Goal: Task Accomplishment & Management: Complete application form

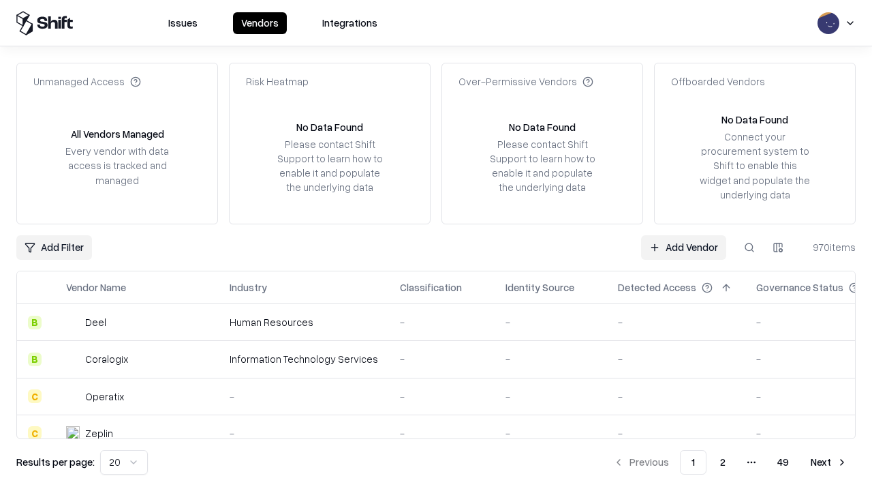
click at [683, 247] on link "Add Vendor" at bounding box center [683, 247] width 85 height 25
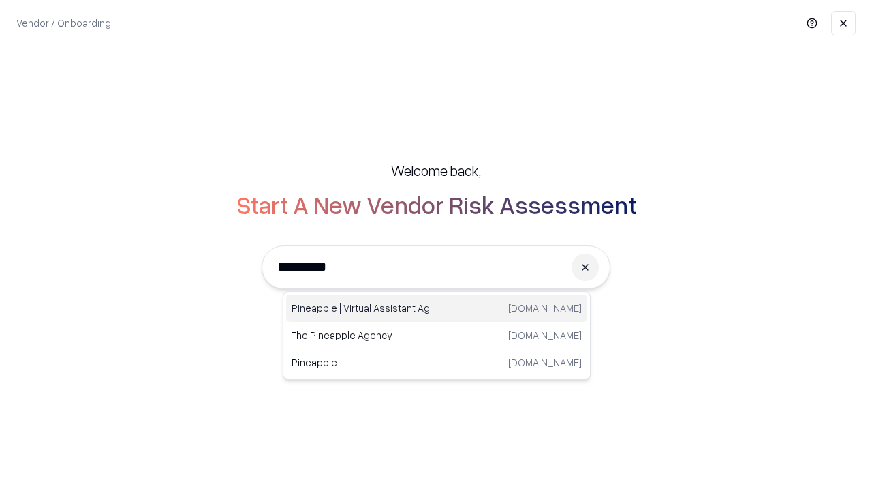
click at [437, 308] on div "Pineapple | Virtual Assistant Agency trypineapple.com" at bounding box center [436, 307] width 301 height 27
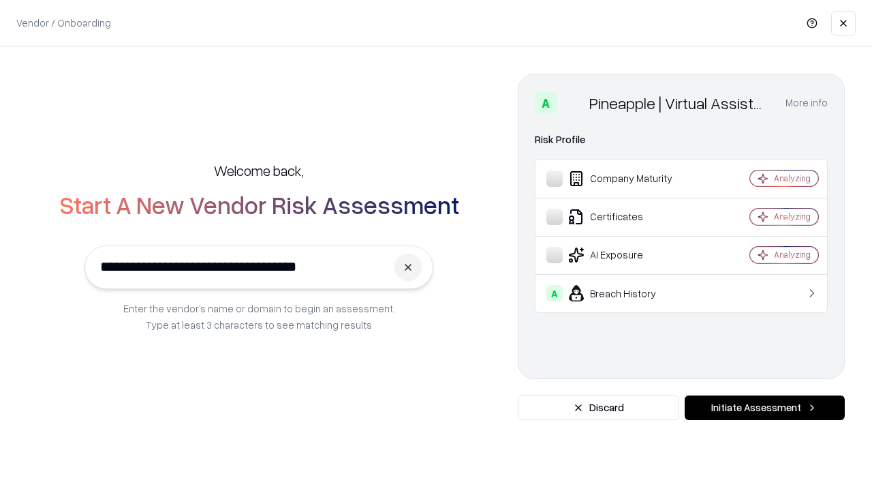
type input "**********"
click at [764, 407] on button "Initiate Assessment" at bounding box center [765, 407] width 160 height 25
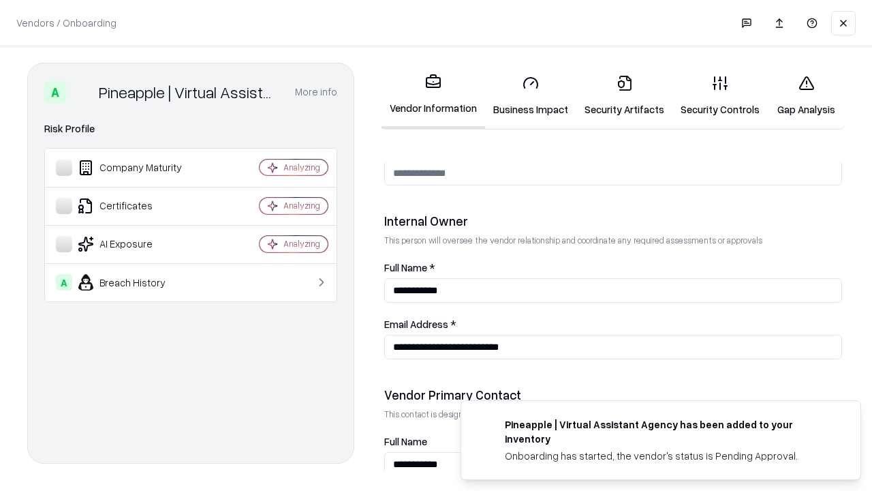
scroll to position [706, 0]
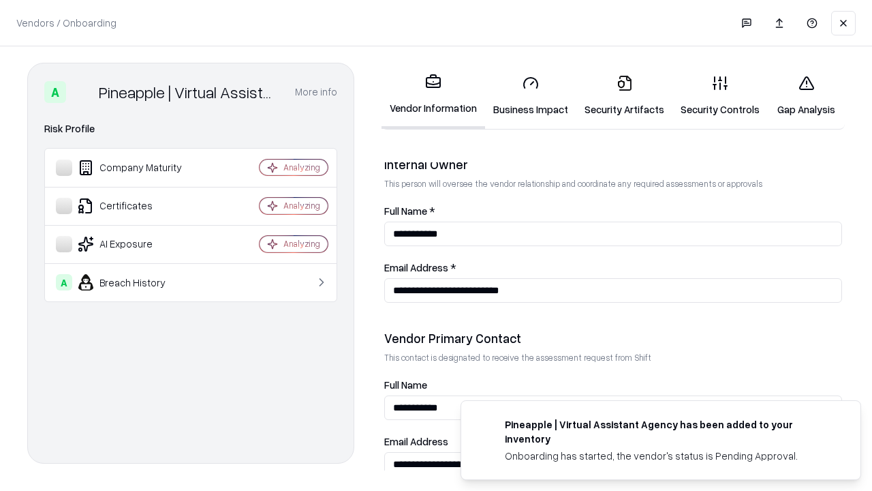
click at [531, 95] on link "Business Impact" at bounding box center [530, 95] width 91 height 63
click at [624, 95] on link "Security Artifacts" at bounding box center [624, 95] width 96 height 63
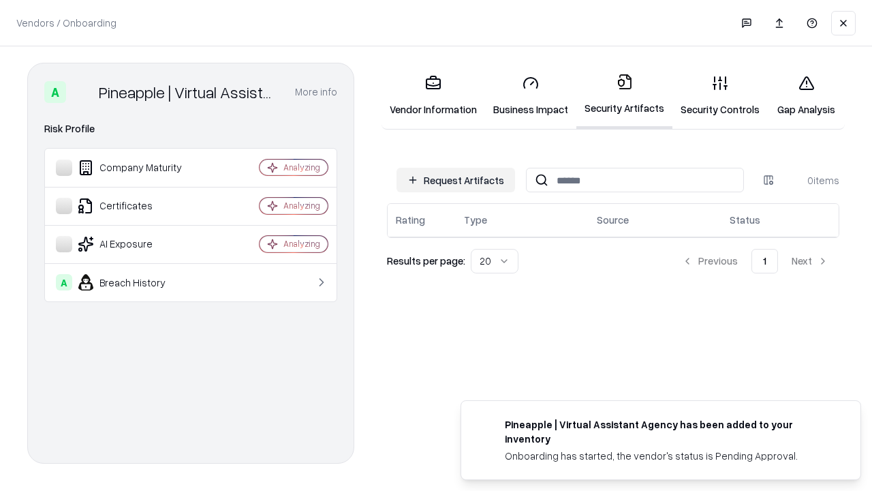
click at [456, 180] on button "Request Artifacts" at bounding box center [455, 180] width 119 height 25
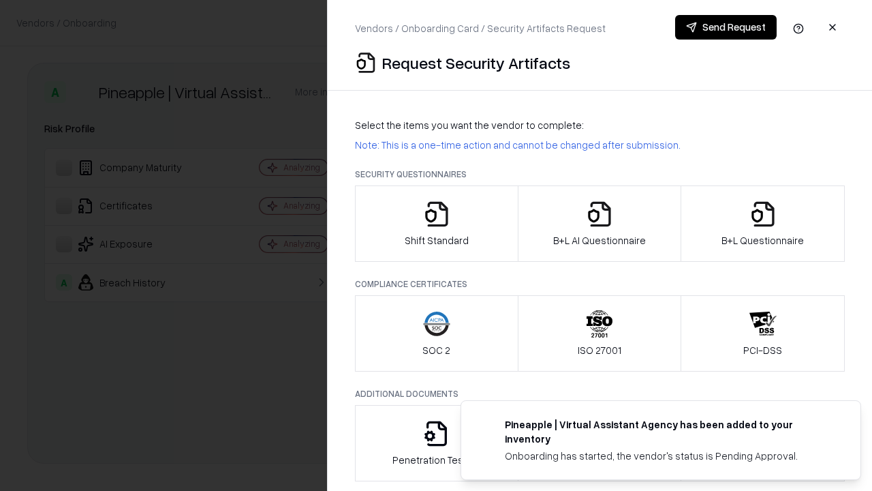
click at [436, 223] on icon "button" at bounding box center [436, 213] width 27 height 27
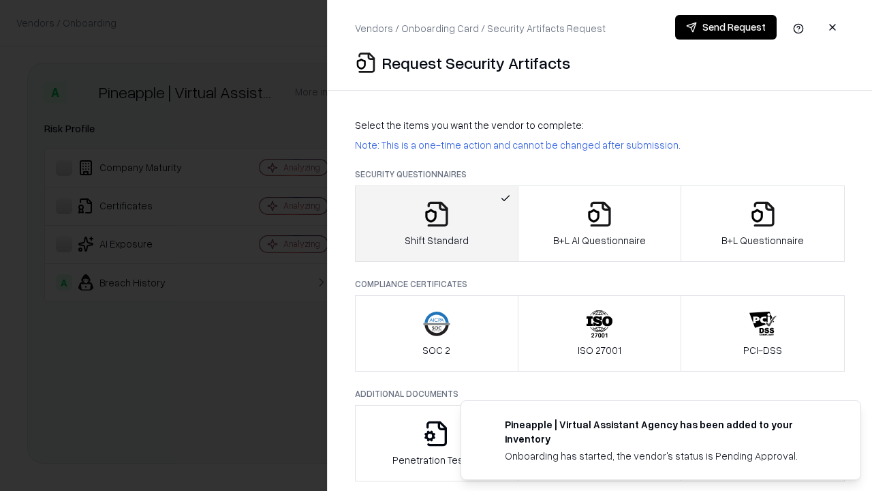
click at [726, 27] on button "Send Request" at bounding box center [726, 27] width 102 height 25
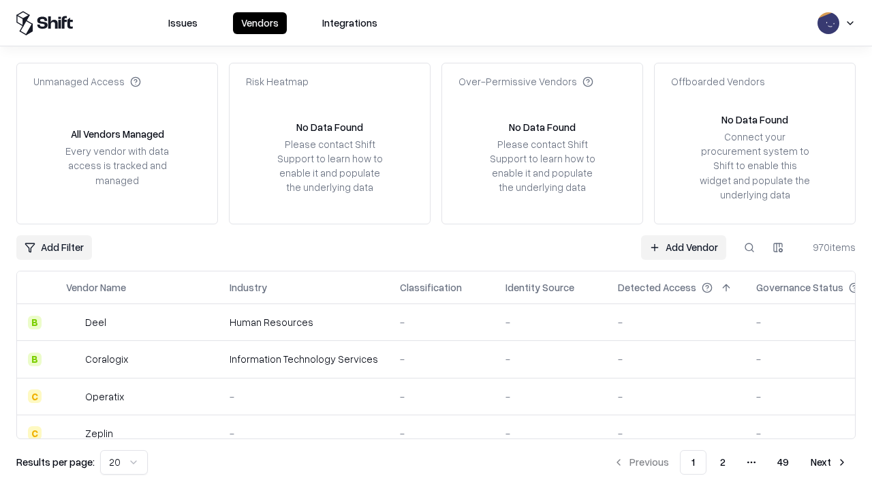
click at [749, 247] on button at bounding box center [749, 247] width 25 height 25
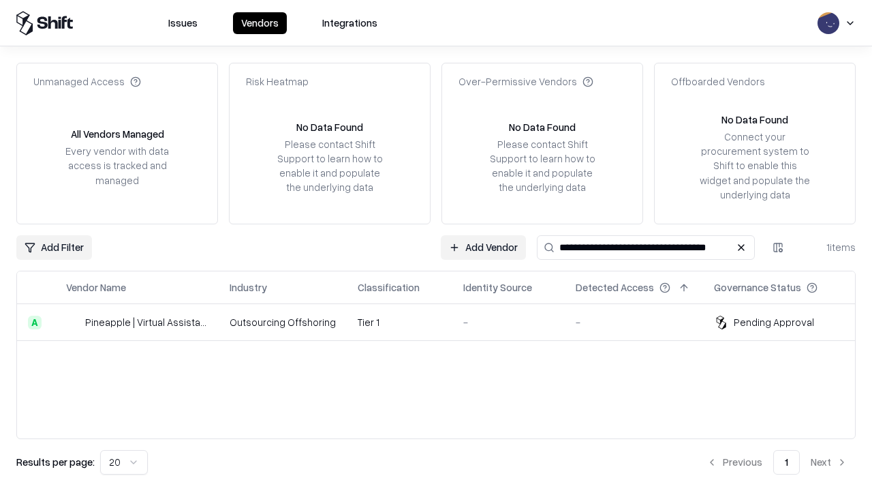
type input "**********"
click at [444, 322] on td "Tier 1" at bounding box center [400, 322] width 106 height 37
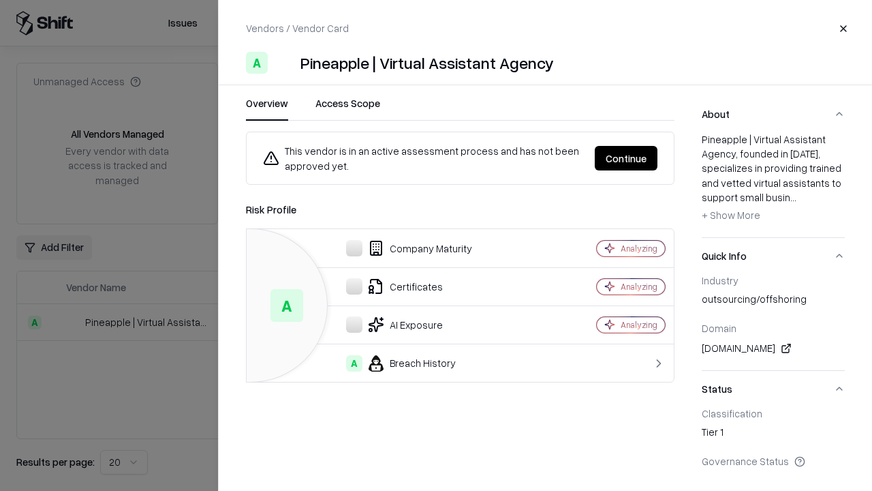
click at [626, 158] on button "Continue" at bounding box center [626, 158] width 63 height 25
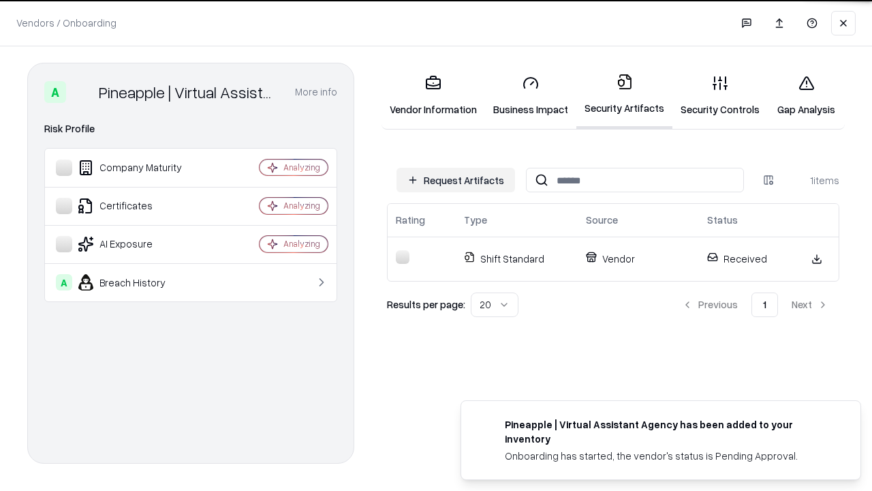
click at [720, 95] on link "Security Controls" at bounding box center [719, 95] width 95 height 63
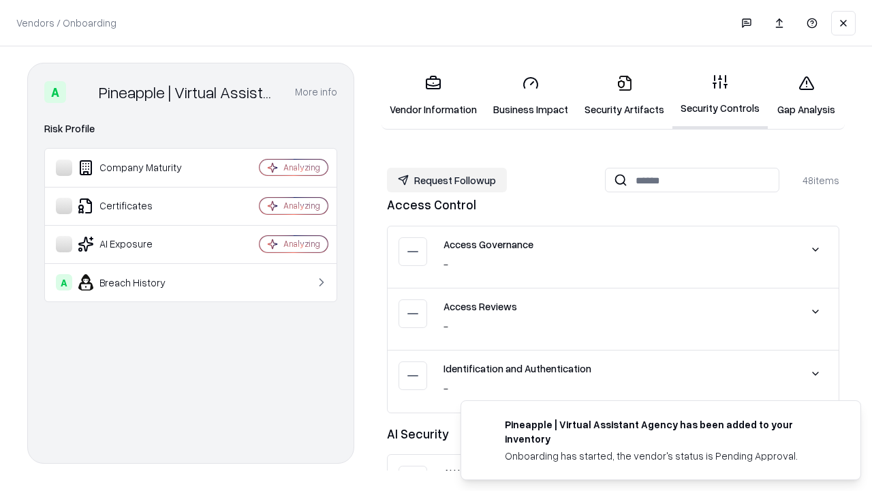
click at [447, 180] on button "Request Followup" at bounding box center [447, 180] width 120 height 25
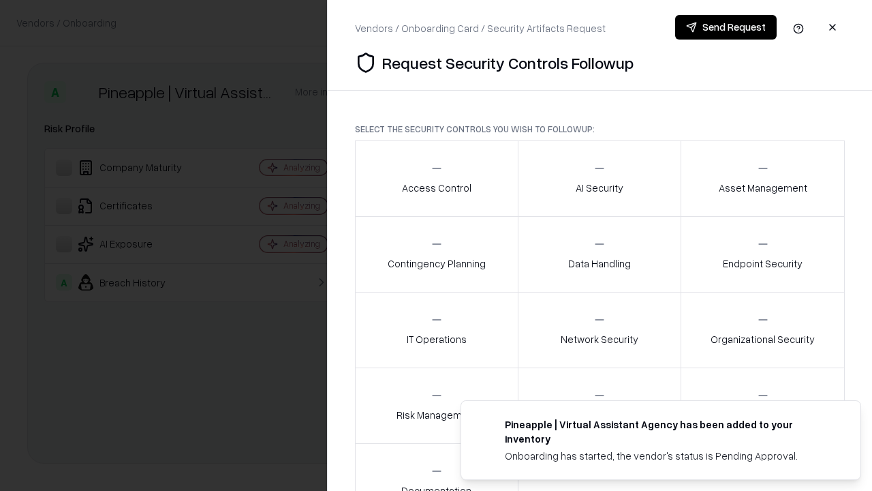
click at [436, 178] on div "Access Control" at bounding box center [436, 177] width 69 height 33
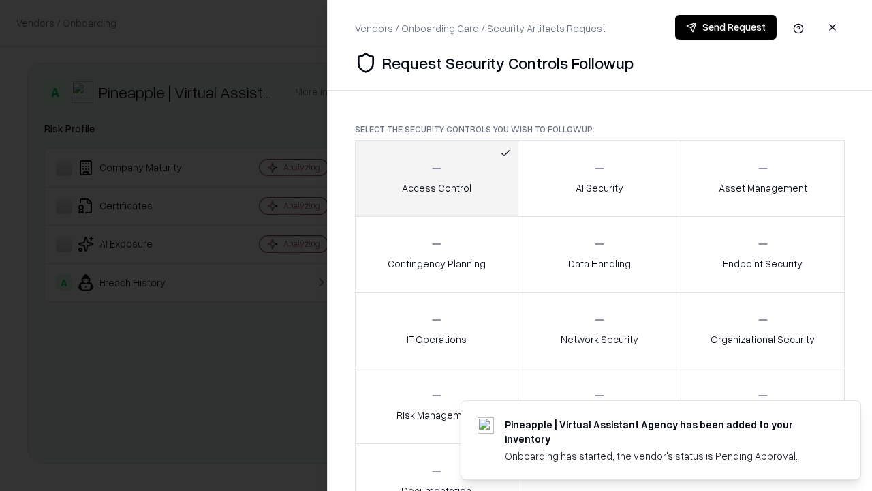
click at [726, 27] on button "Send Request" at bounding box center [726, 27] width 102 height 25
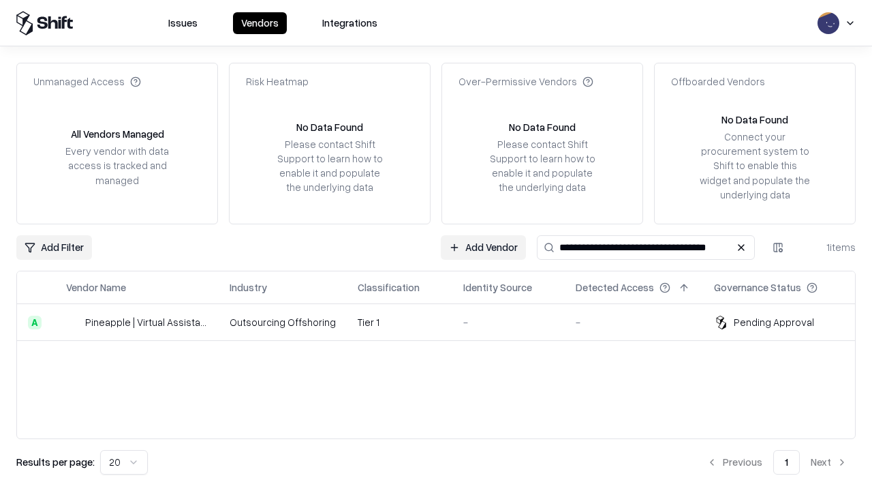
type input "**********"
click at [444, 322] on td "Tier 1" at bounding box center [400, 322] width 106 height 37
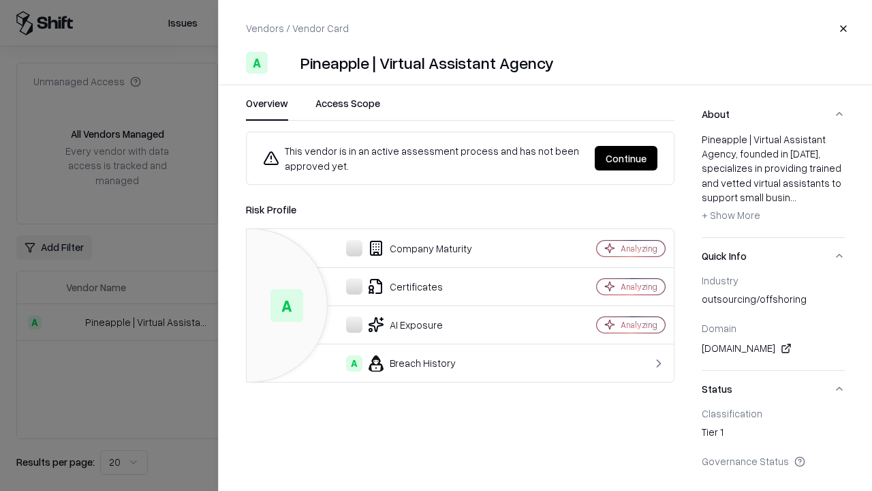
click at [626, 158] on button "Continue" at bounding box center [626, 158] width 63 height 25
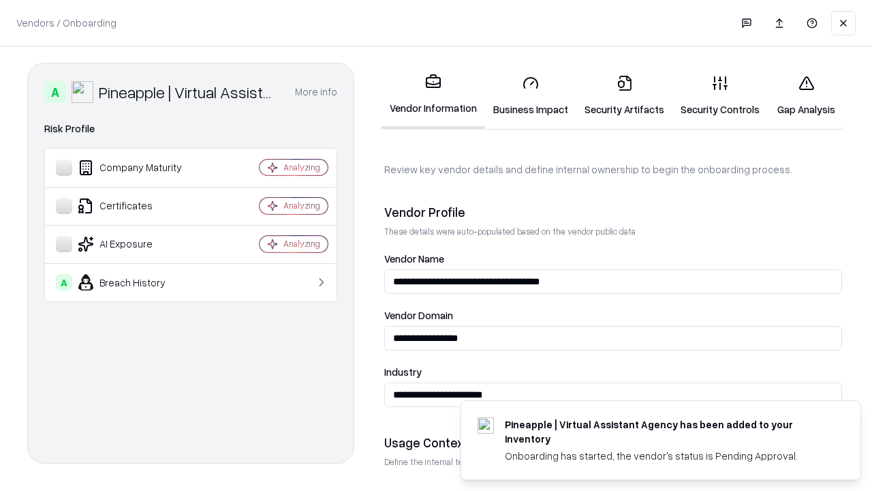
click at [806, 95] on link "Gap Analysis" at bounding box center [806, 95] width 77 height 63
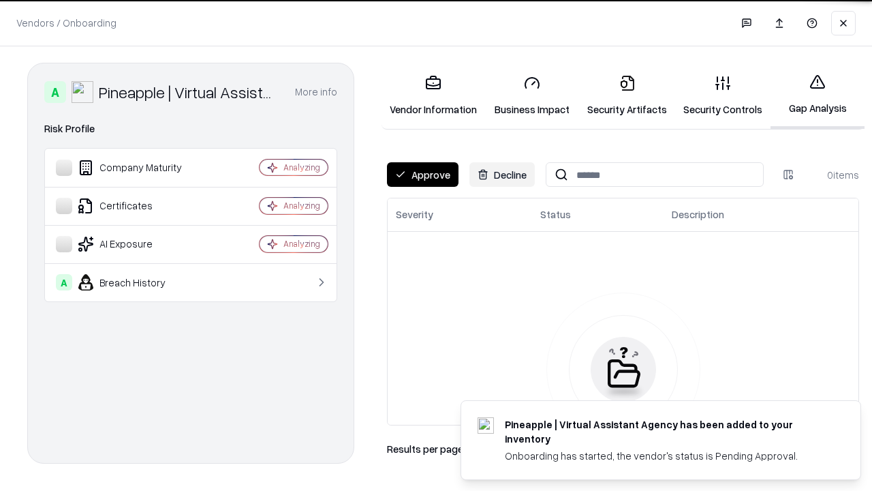
click at [422, 174] on button "Approve" at bounding box center [423, 174] width 72 height 25
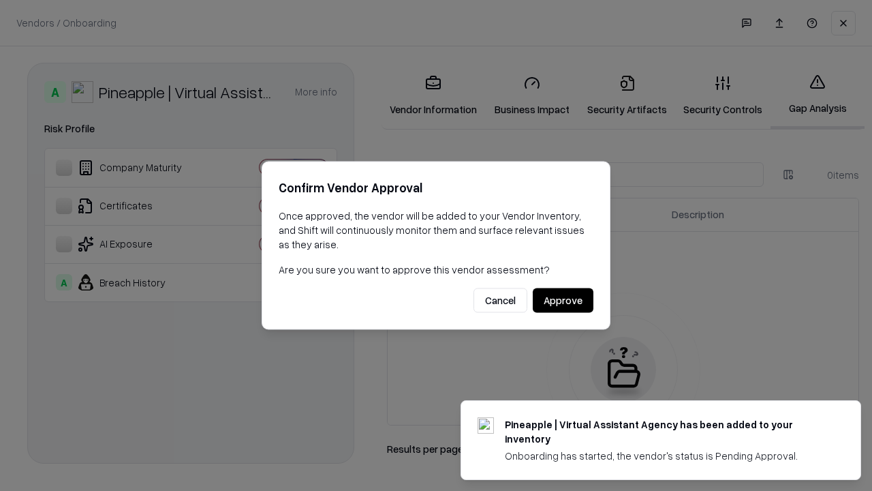
click at [563, 300] on button "Approve" at bounding box center [563, 300] width 61 height 25
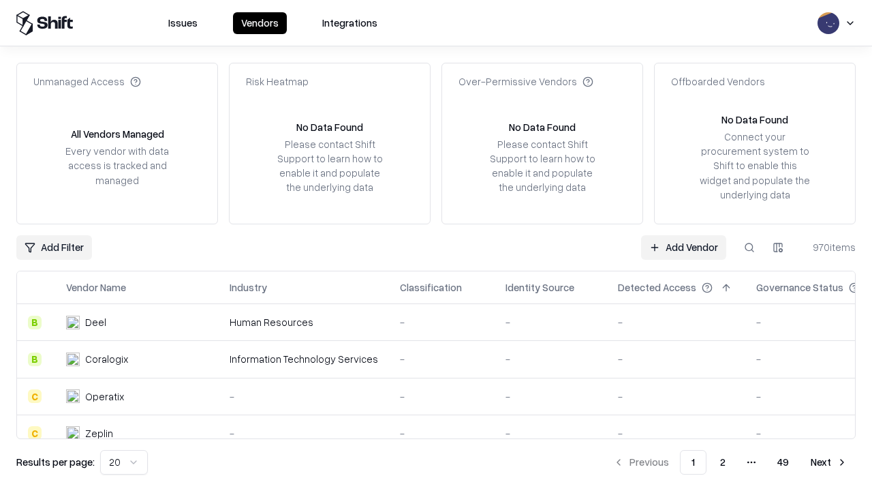
type input "**********"
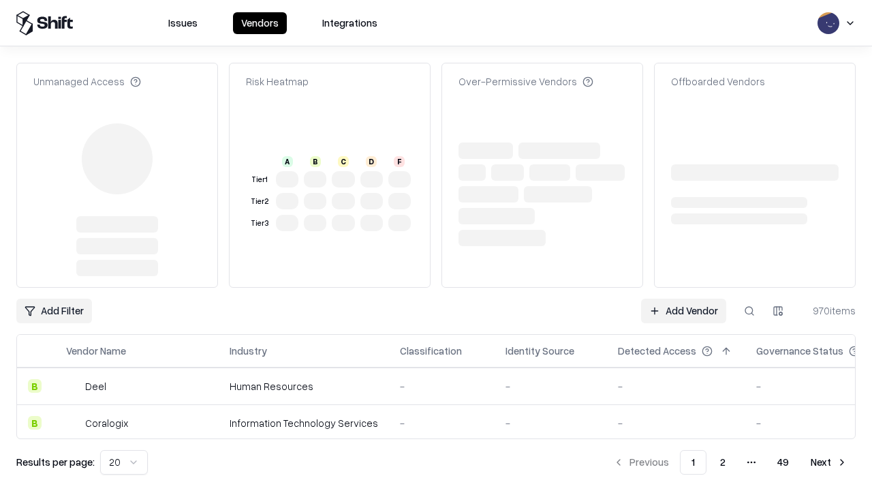
click at [683, 298] on link "Add Vendor" at bounding box center [683, 310] width 85 height 25
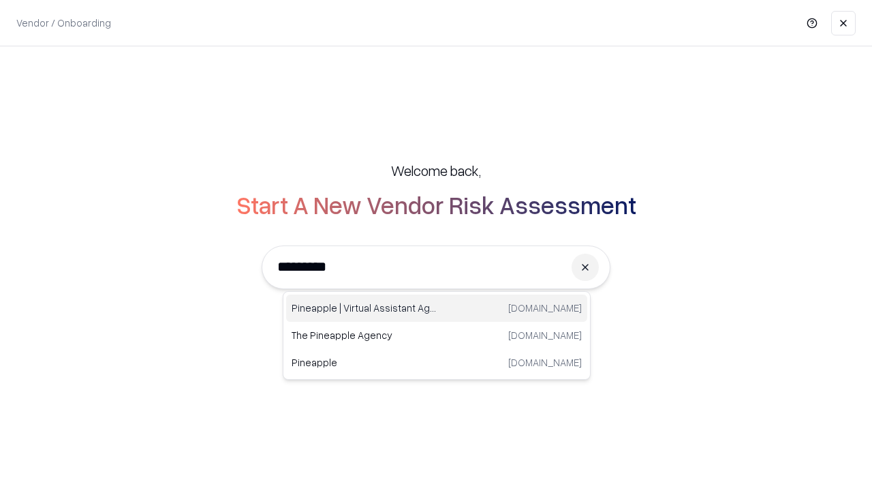
click at [437, 308] on div "Pineapple | Virtual Assistant Agency trypineapple.com" at bounding box center [436, 307] width 301 height 27
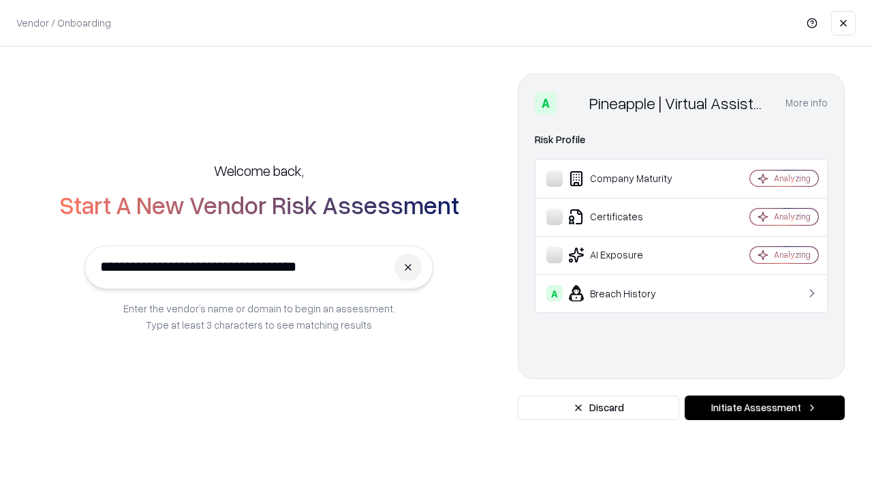
type input "**********"
click at [764, 407] on button "Initiate Assessment" at bounding box center [765, 407] width 160 height 25
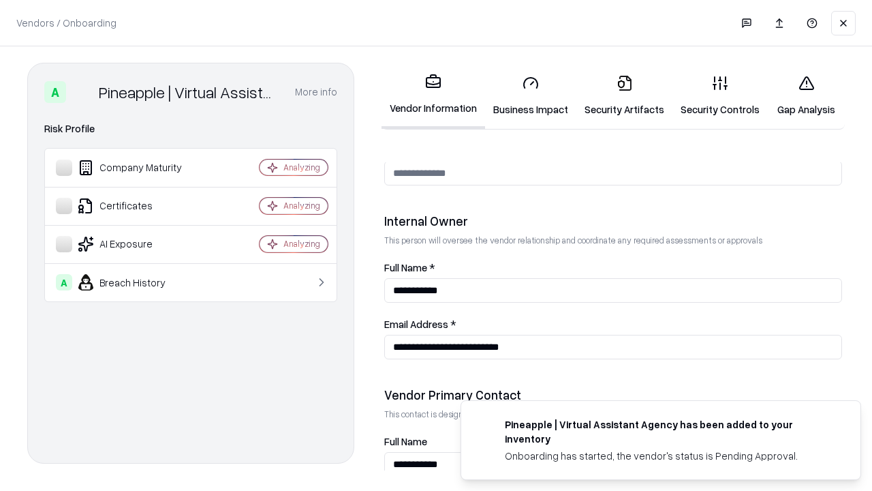
scroll to position [706, 0]
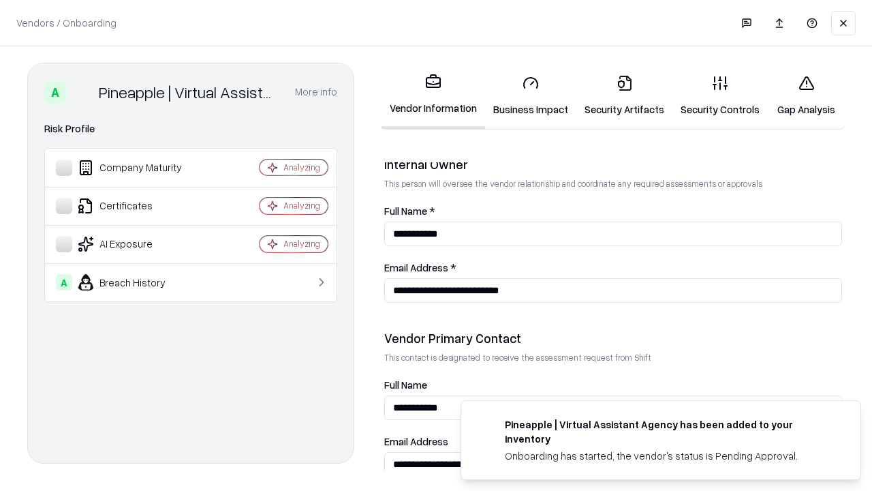
click at [806, 95] on link "Gap Analysis" at bounding box center [806, 95] width 77 height 63
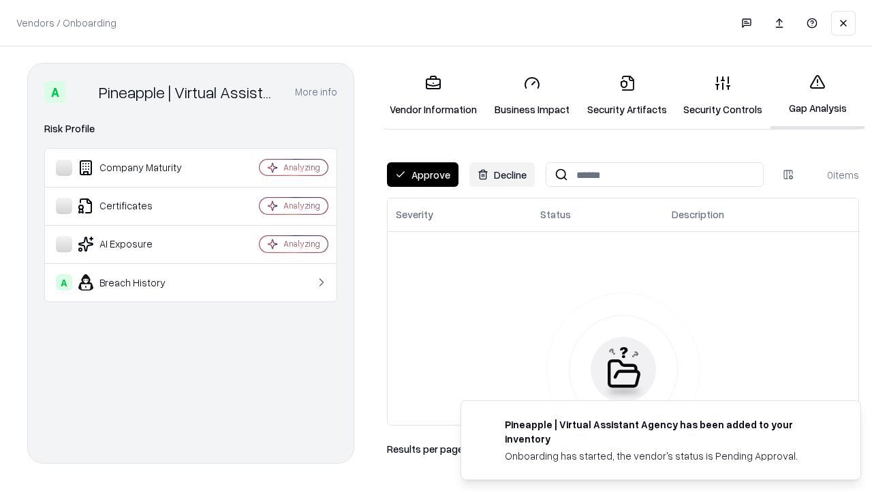
click at [422, 174] on button "Approve" at bounding box center [423, 174] width 72 height 25
